Goal: Navigation & Orientation: Find specific page/section

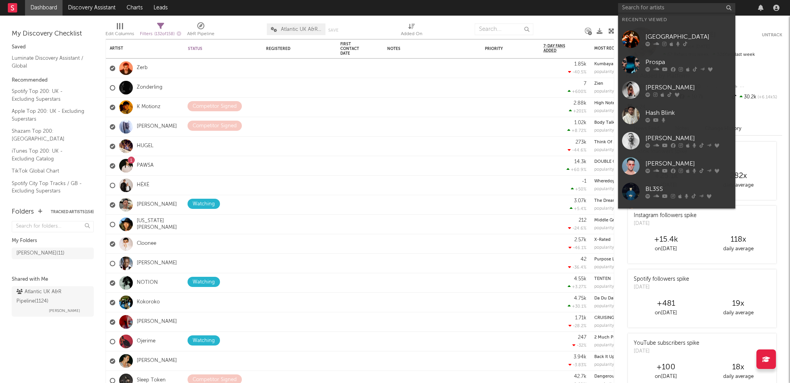
click at [690, 8] on input "text" at bounding box center [676, 8] width 117 height 10
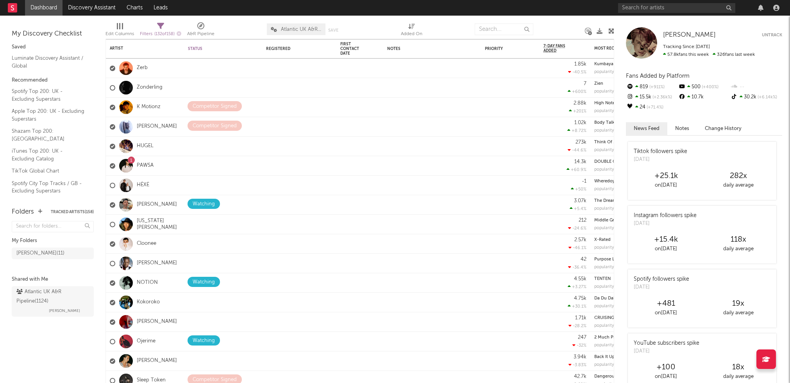
click at [471, 9] on nav "Dashboard Discovery Assistant Charts Leads" at bounding box center [395, 8] width 790 height 16
click at [761, 11] on icon "button" at bounding box center [760, 8] width 5 height 6
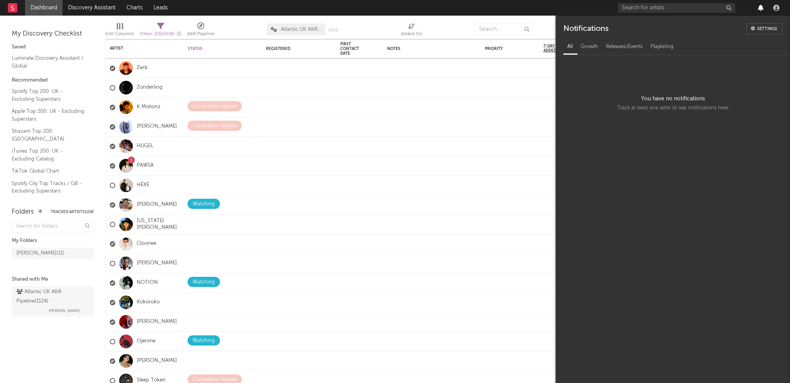
click at [761, 11] on icon "button" at bounding box center [760, 8] width 5 height 6
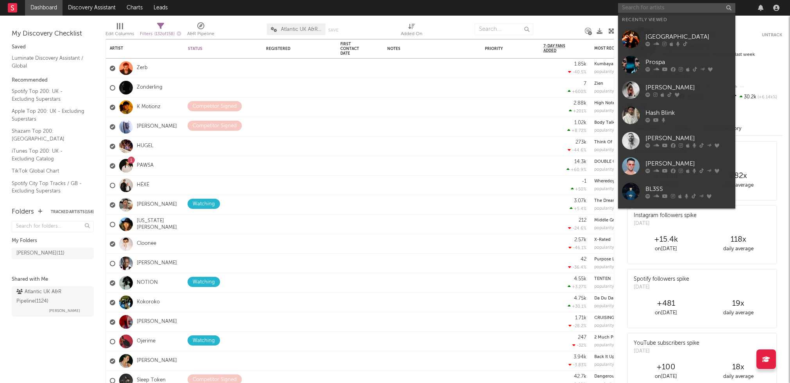
click at [650, 12] on input "text" at bounding box center [676, 8] width 117 height 10
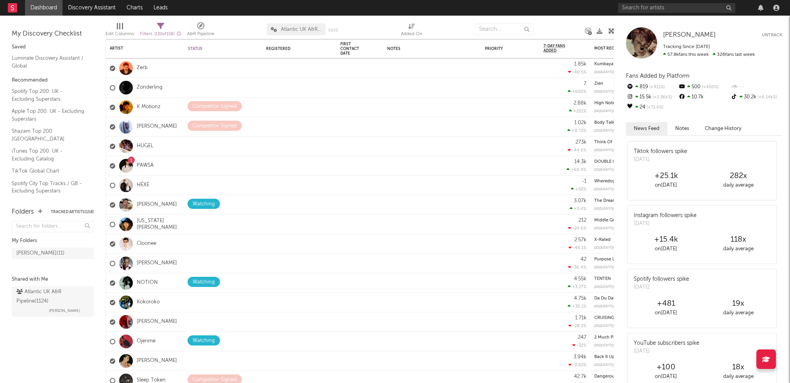
drag, startPoint x: 563, startPoint y: 10, endPoint x: 333, endPoint y: 6, distance: 229.2
click at [563, 10] on nav "Dashboard Discovery Assistant Charts Leads" at bounding box center [395, 8] width 790 height 16
click at [590, 12] on nav "Dashboard Discovery Assistant Charts Leads" at bounding box center [395, 8] width 790 height 16
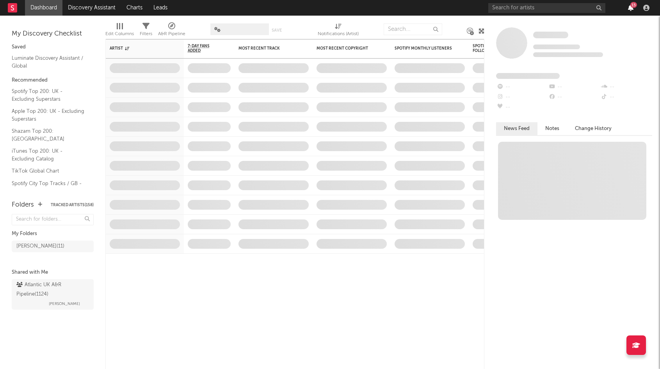
click at [629, 8] on icon "button" at bounding box center [630, 8] width 5 height 6
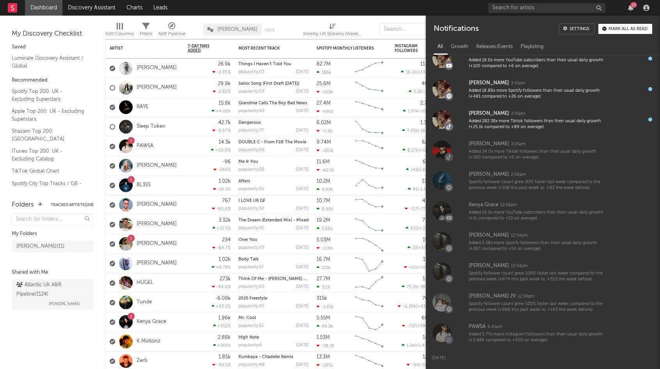
scroll to position [420, 0]
